Goal: Task Accomplishment & Management: Use online tool/utility

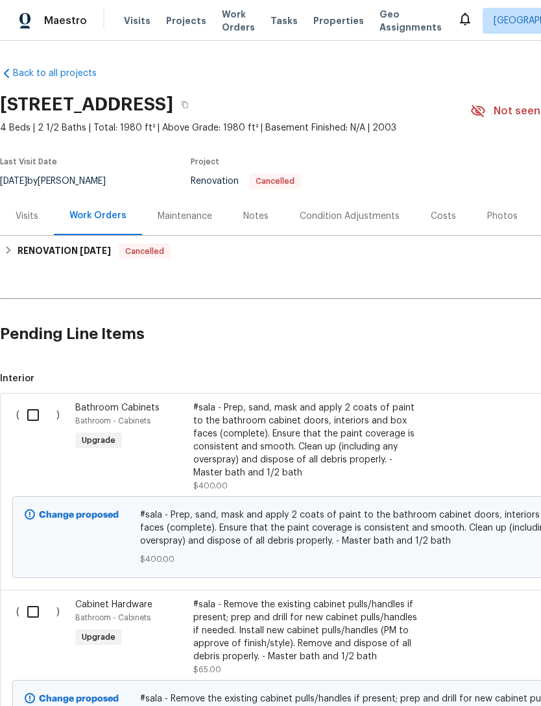
click at [331, 448] on div "#sala - Prep, sand, mask and apply 2 coats of paint to the bathroom cabinet doo…" at bounding box center [307, 440] width 229 height 78
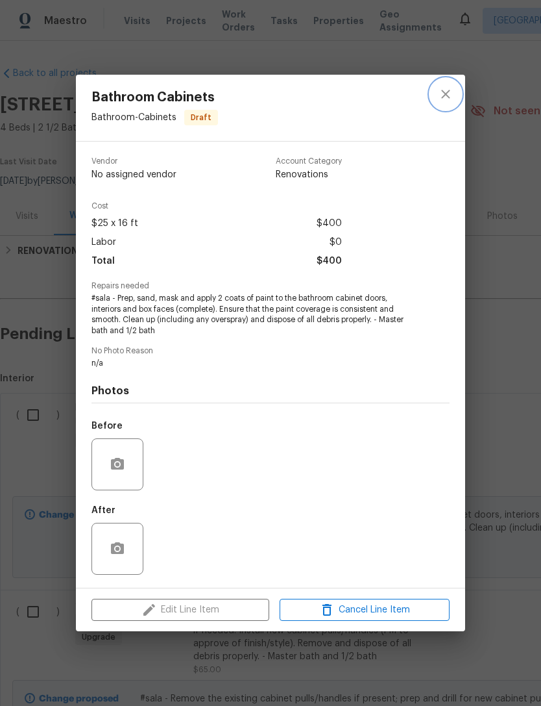
click at [447, 96] on icon "close" at bounding box center [446, 94] width 16 height 16
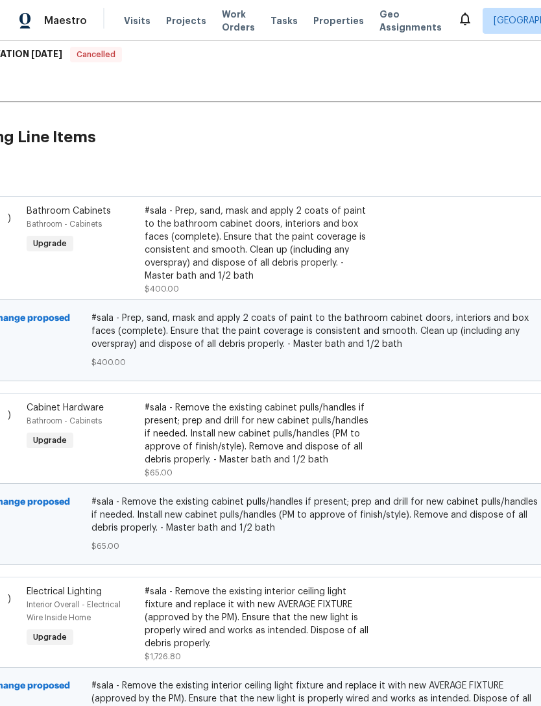
scroll to position [197, 51]
click at [184, 274] on div "#sala - Prep, sand, mask and apply 2 coats of paint to the bathroom cabinet doo…" at bounding box center [257, 244] width 229 height 78
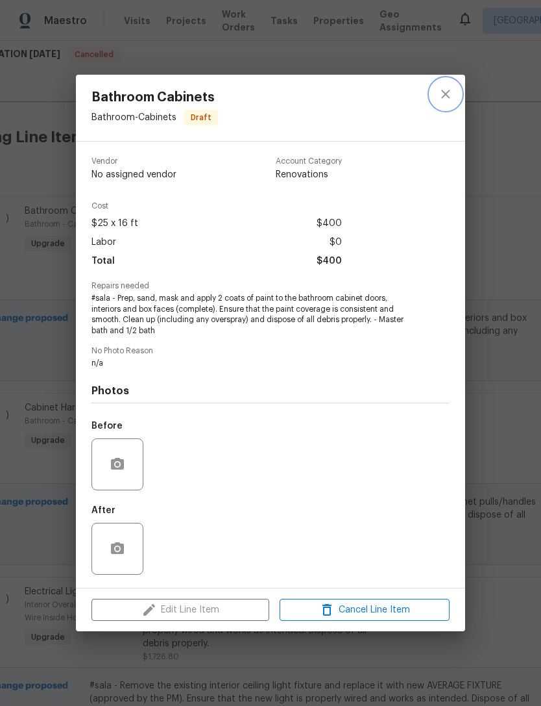
click at [450, 96] on icon "close" at bounding box center [445, 94] width 8 height 8
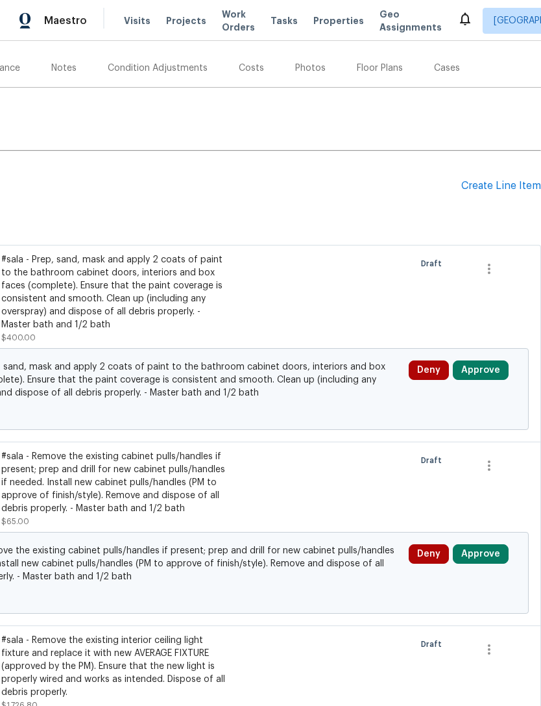
scroll to position [147, 192]
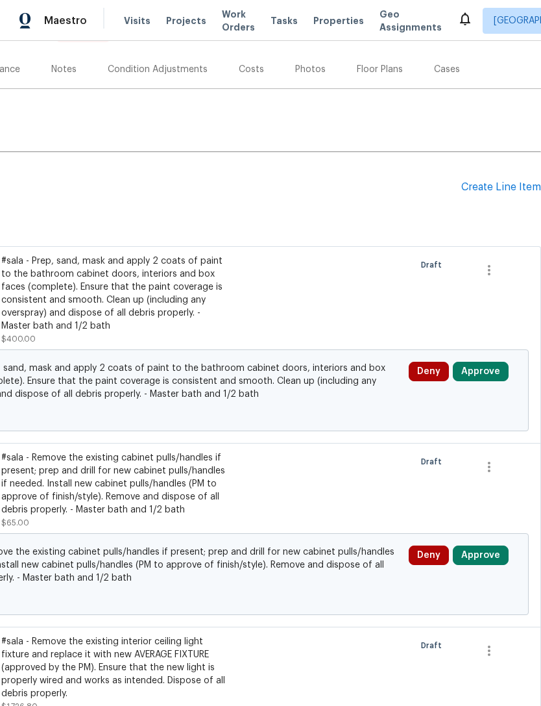
click at [495, 369] on button "Approve" at bounding box center [481, 371] width 56 height 19
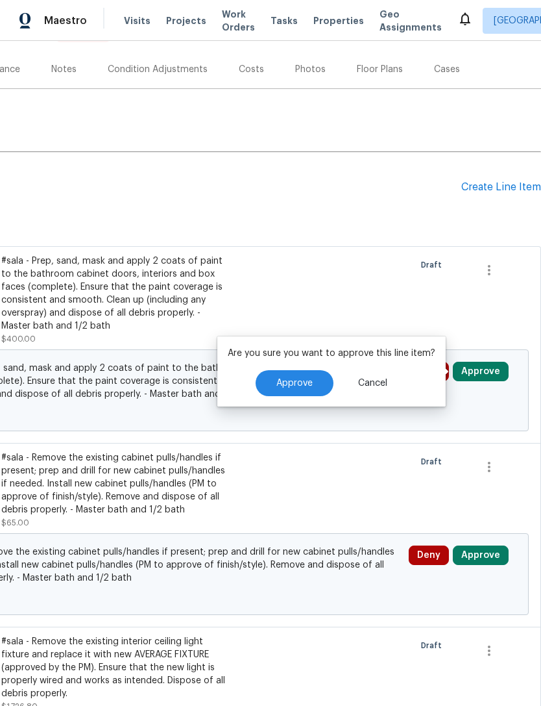
click at [308, 391] on button "Approve" at bounding box center [295, 383] width 78 height 26
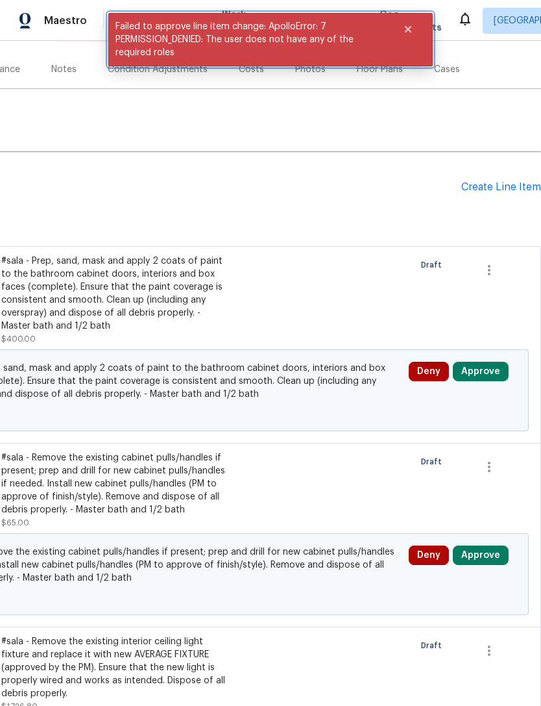
click at [409, 34] on icon "Close" at bounding box center [408, 29] width 10 height 10
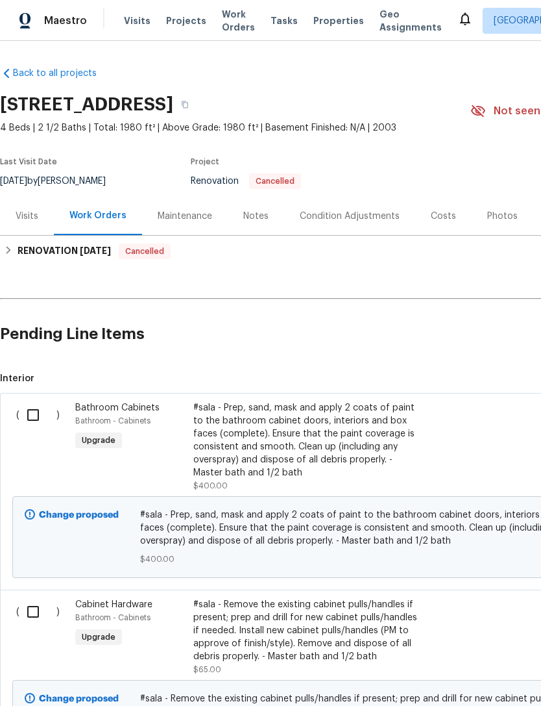
click at [336, 444] on div "#sala - Prep, sand, mask and apply 2 coats of paint to the bathroom cabinet doo…" at bounding box center [307, 440] width 229 height 78
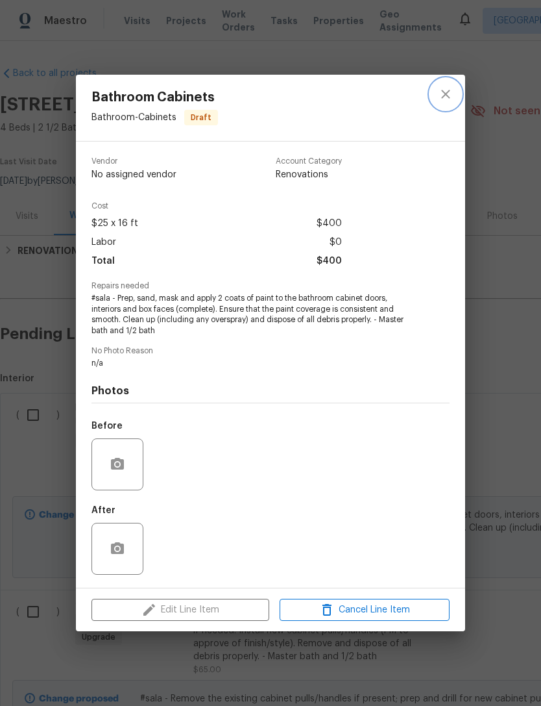
click at [451, 92] on icon "close" at bounding box center [446, 94] width 16 height 16
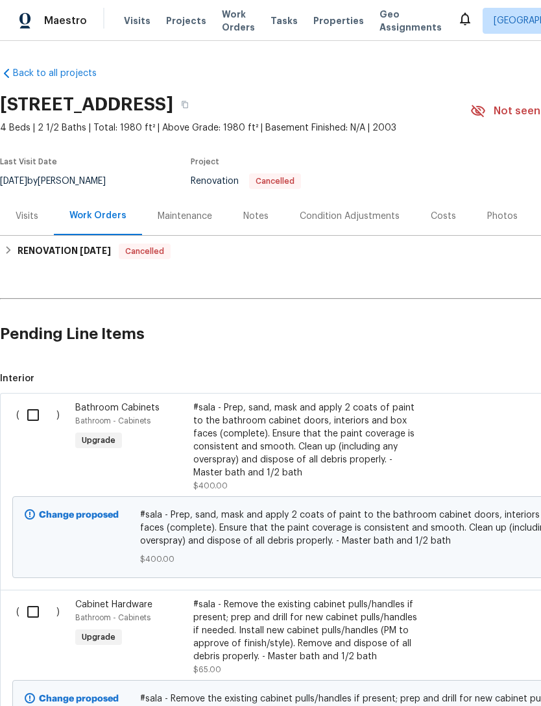
click at [244, 460] on div "#sala - Prep, sand, mask and apply 2 coats of paint to the bathroom cabinet doo…" at bounding box center [307, 440] width 229 height 78
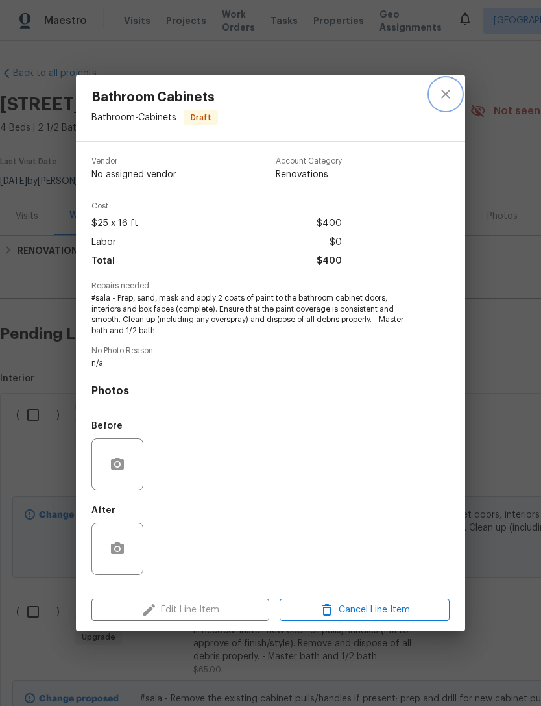
click at [452, 93] on icon "close" at bounding box center [446, 94] width 16 height 16
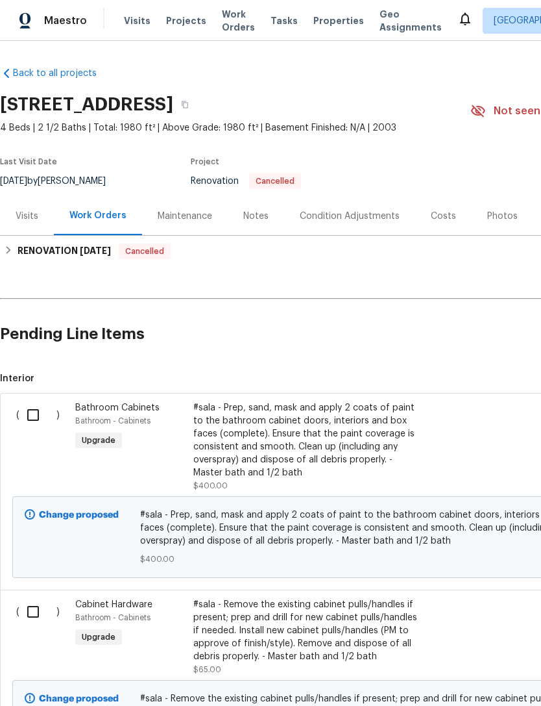
scroll to position [0, 1]
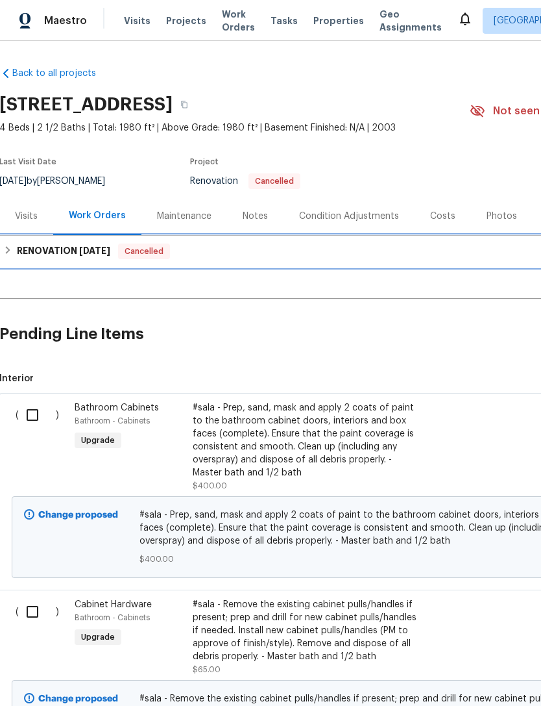
click at [8, 255] on icon at bounding box center [7, 249] width 9 height 9
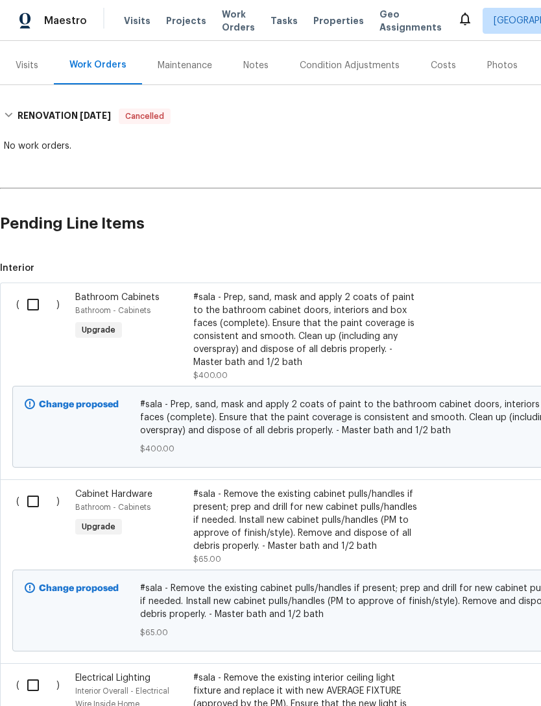
scroll to position [155, 0]
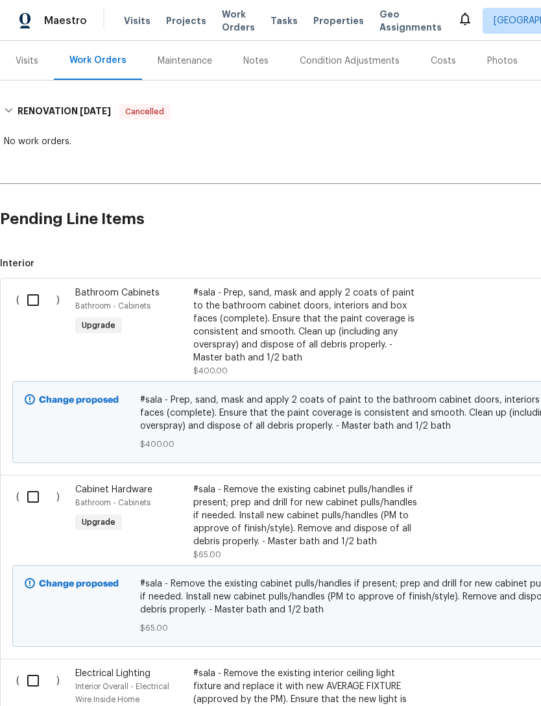
click at [264, 336] on div "#sala - Prep, sand, mask and apply 2 coats of paint to the bathroom cabinet doo…" at bounding box center [307, 325] width 229 height 78
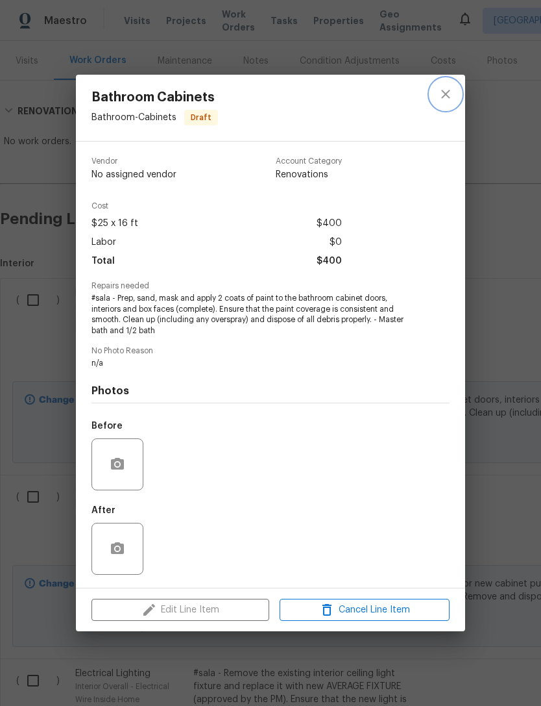
click at [447, 96] on icon "close" at bounding box center [446, 94] width 16 height 16
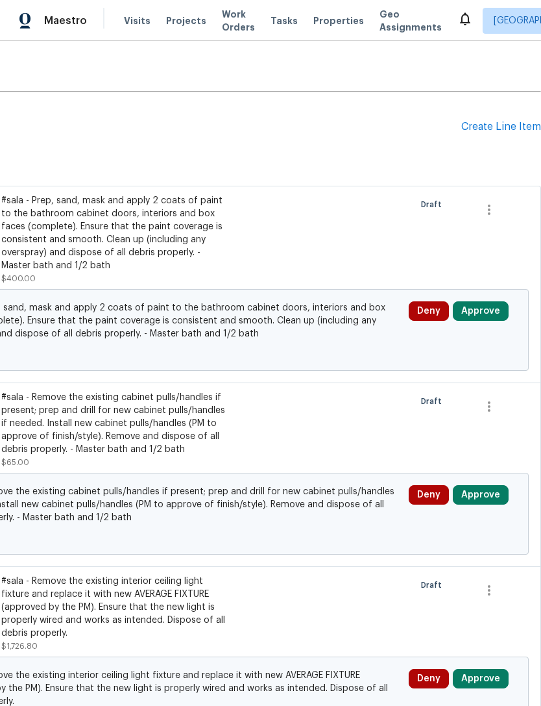
scroll to position [247, 192]
click at [486, 310] on button "Approve" at bounding box center [481, 310] width 56 height 19
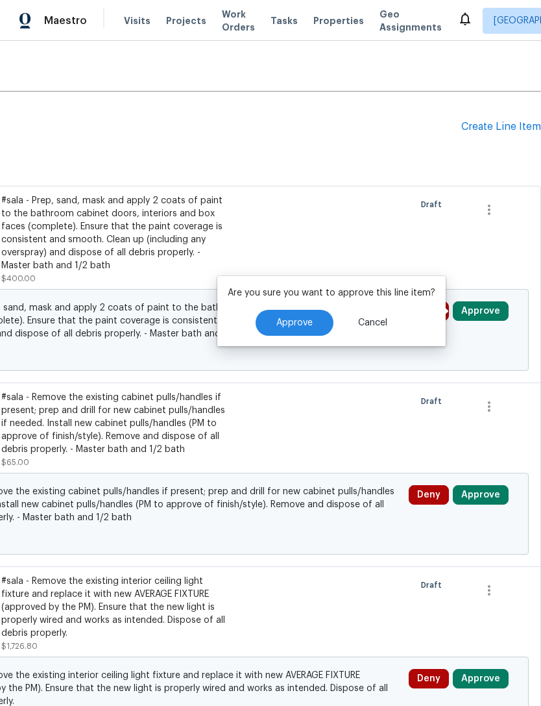
click at [312, 330] on button "Approve" at bounding box center [295, 323] width 78 height 26
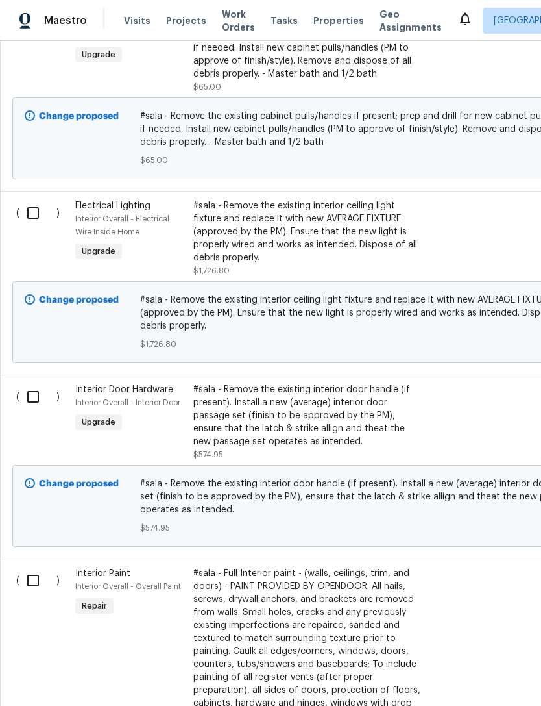
scroll to position [626, 0]
